Goal: Use online tool/utility

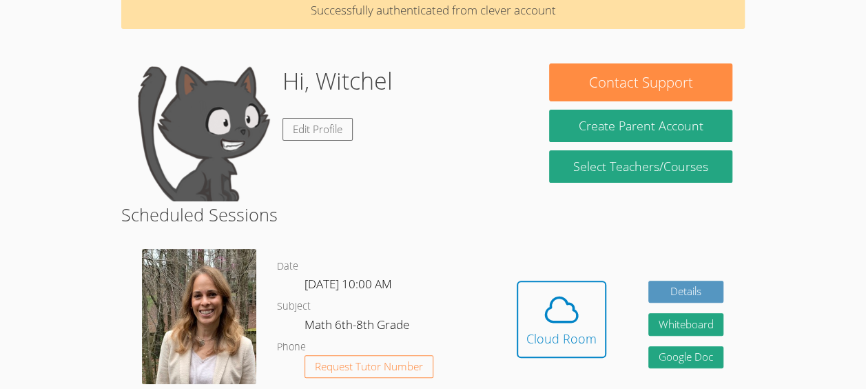
scroll to position [74, 0]
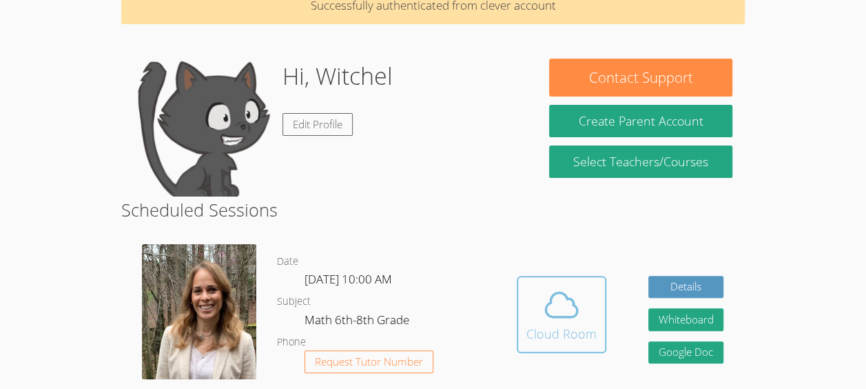
click at [579, 320] on icon at bounding box center [561, 304] width 39 height 39
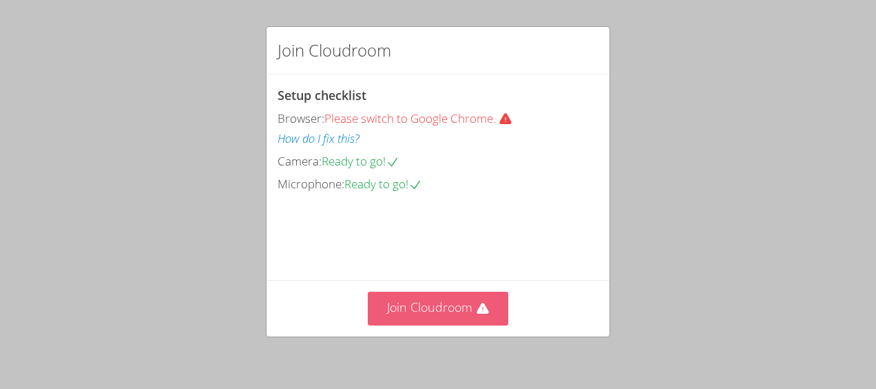
click at [408, 299] on button "Join Cloudroom" at bounding box center [438, 308] width 141 height 34
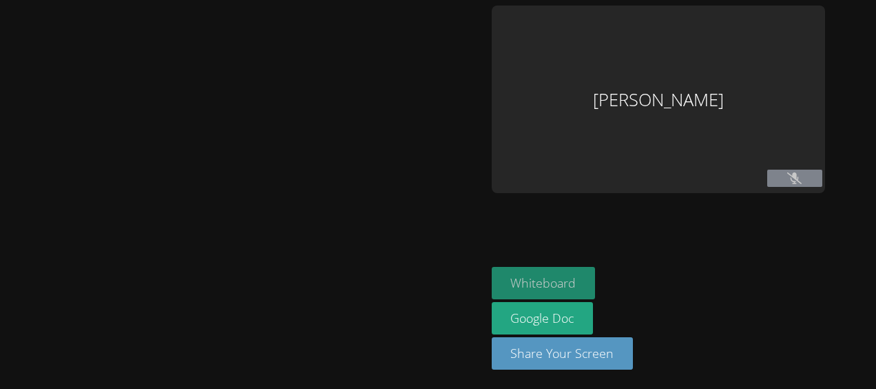
click at [529, 275] on button "Whiteboard" at bounding box center [544, 283] width 104 height 32
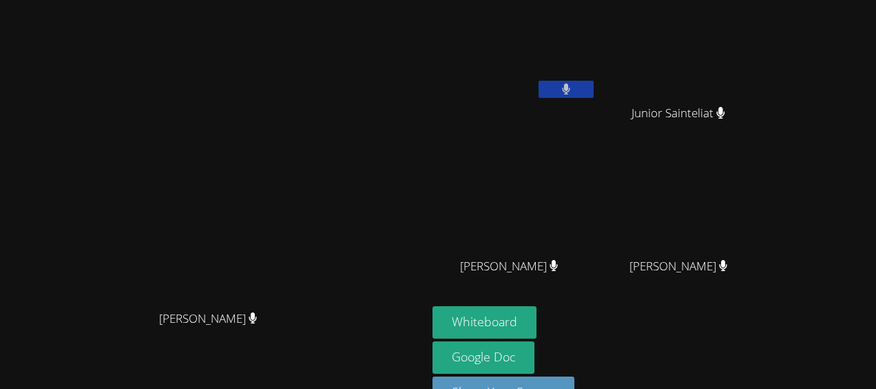
click at [570, 90] on icon at bounding box center [566, 89] width 8 height 12
click at [571, 91] on icon at bounding box center [566, 89] width 9 height 12
click at [573, 85] on icon at bounding box center [566, 89] width 14 height 12
